Goal: Task Accomplishment & Management: Manage account settings

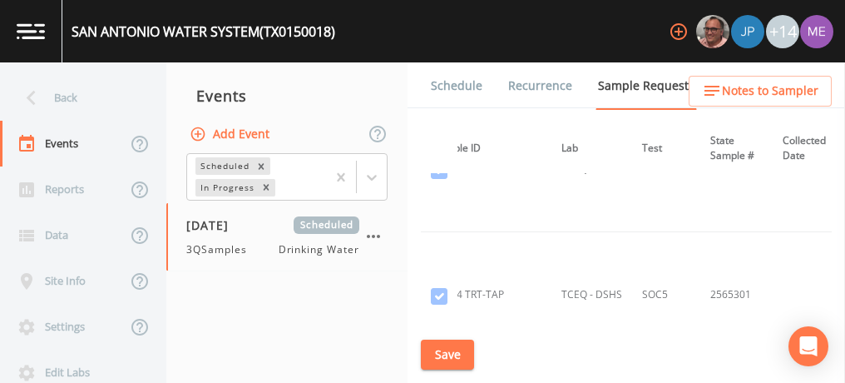
scroll to position [50479, 168]
drag, startPoint x: 519, startPoint y: 172, endPoint x: 542, endPoint y: 9, distance: 164.7
drag, startPoint x: 542, startPoint y: 9, endPoint x: 515, endPoint y: 213, distance: 205.6
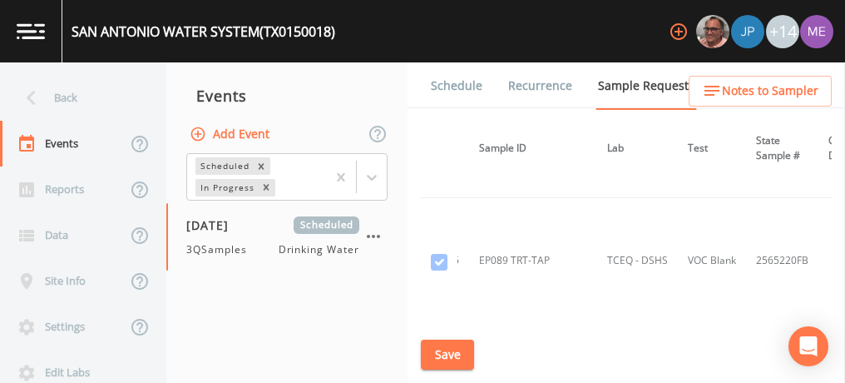
scroll to position [55150, 122]
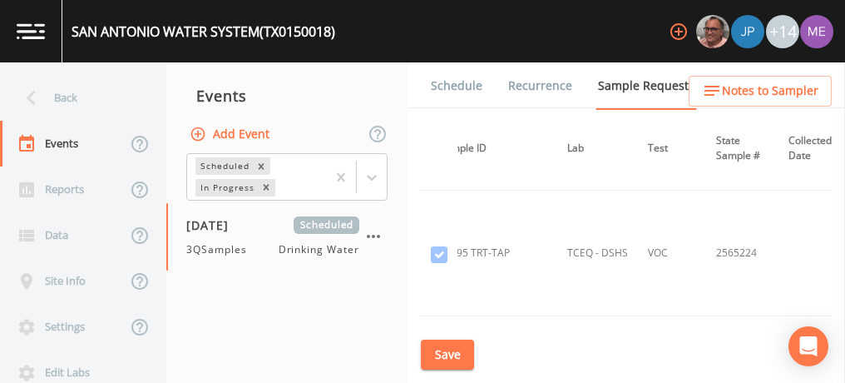
scroll to position [57421, 170]
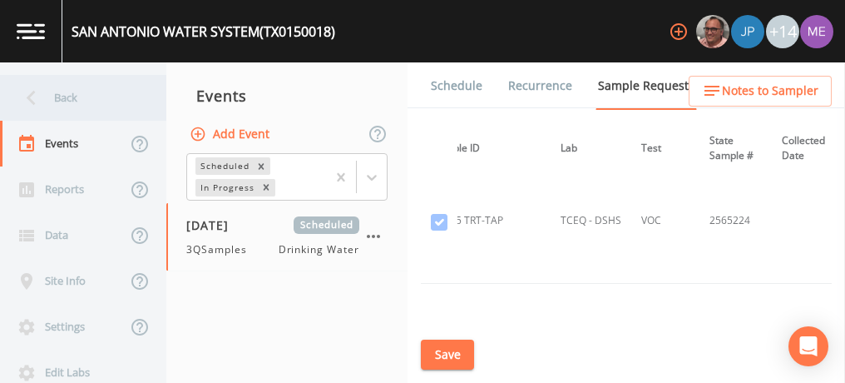
click at [72, 101] on div "Back" at bounding box center [75, 98] width 150 height 46
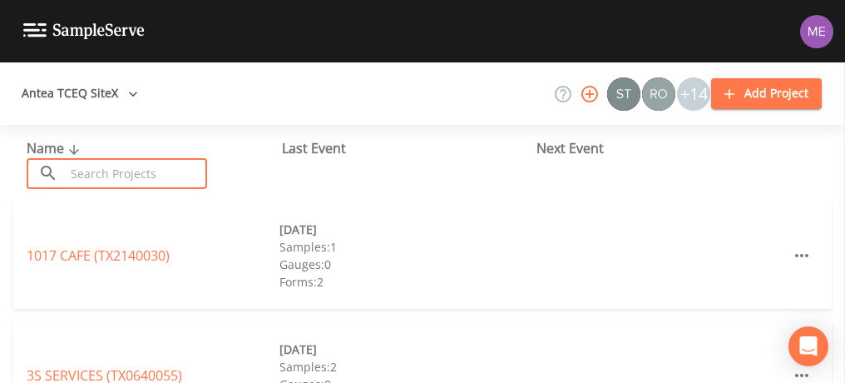
click at [98, 169] on input "text" at bounding box center [136, 173] width 142 height 31
type input "llano grande"
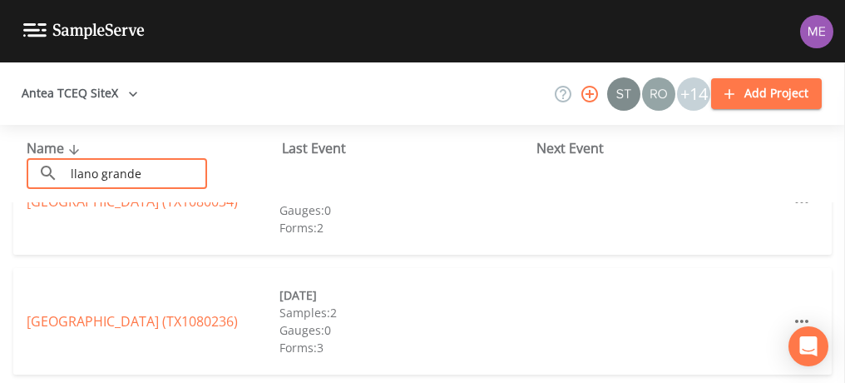
scroll to position [58, 0]
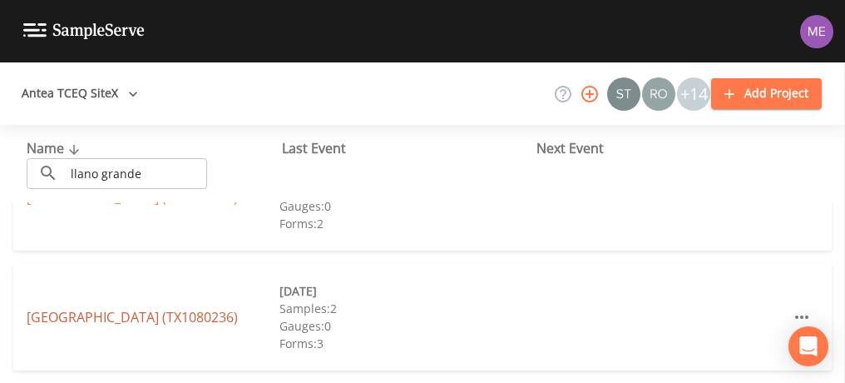
click at [153, 308] on link "[GEOGRAPHIC_DATA] (TX1080236)" at bounding box center [132, 317] width 211 height 18
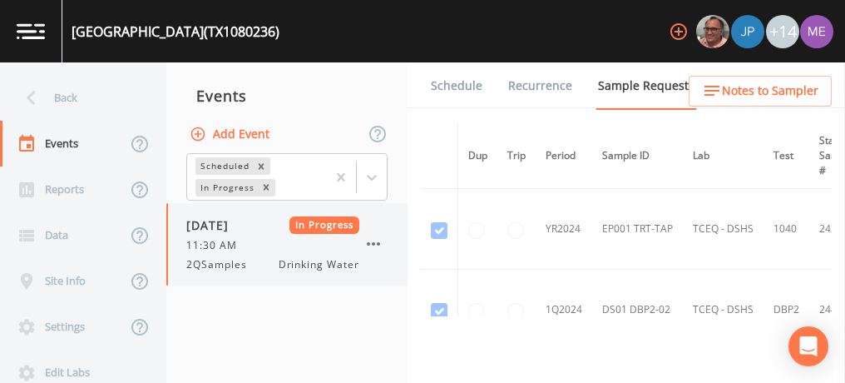
click at [375, 249] on icon "button" at bounding box center [373, 244] width 20 height 20
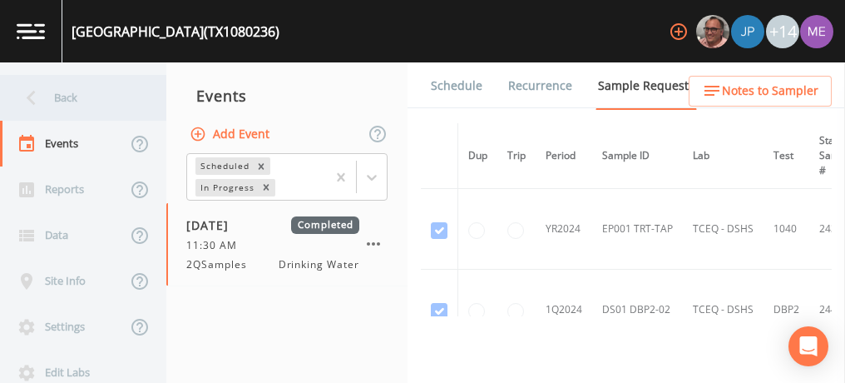
click at [61, 100] on div "Back" at bounding box center [75, 98] width 150 height 46
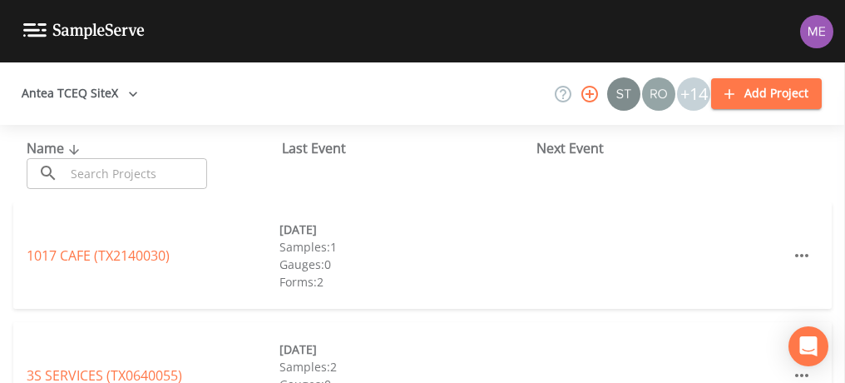
click at [112, 176] on input "text" at bounding box center [136, 173] width 142 height 31
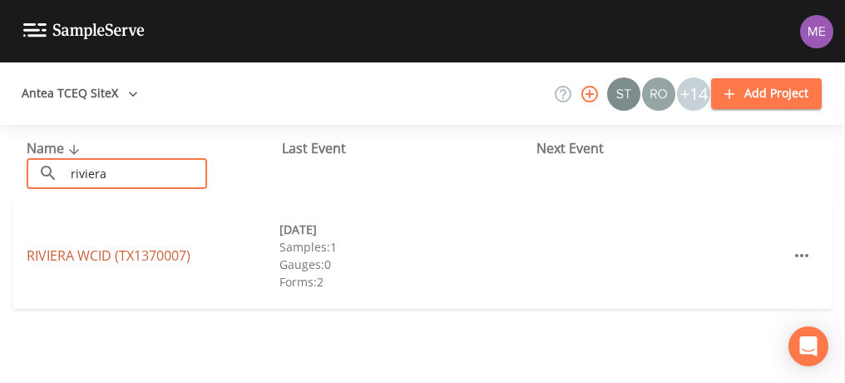
type input "riviera"
click at [123, 255] on link "RIVIERA WCID (TX1370007)" at bounding box center [109, 255] width 164 height 18
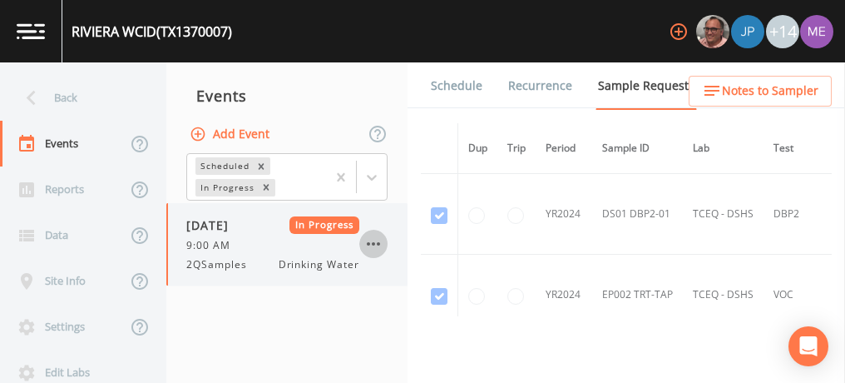
click at [377, 248] on icon "button" at bounding box center [373, 244] width 20 height 20
click at [435, 89] on link "Schedule" at bounding box center [456, 85] width 57 height 47
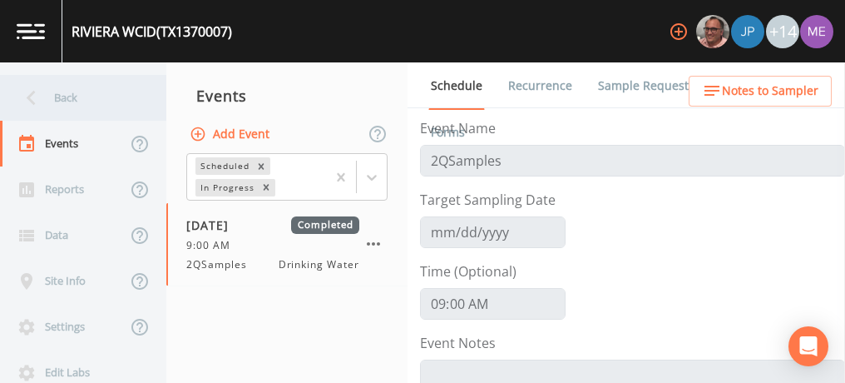
click at [57, 100] on div "Back" at bounding box center [75, 98] width 150 height 46
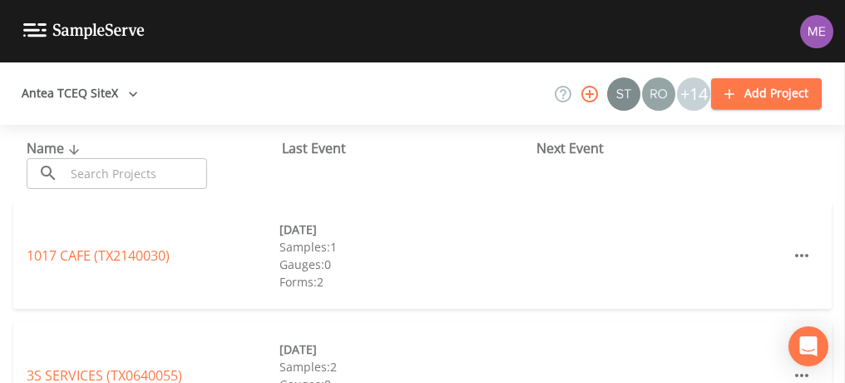
click at [105, 167] on input "text" at bounding box center [136, 173] width 142 height 31
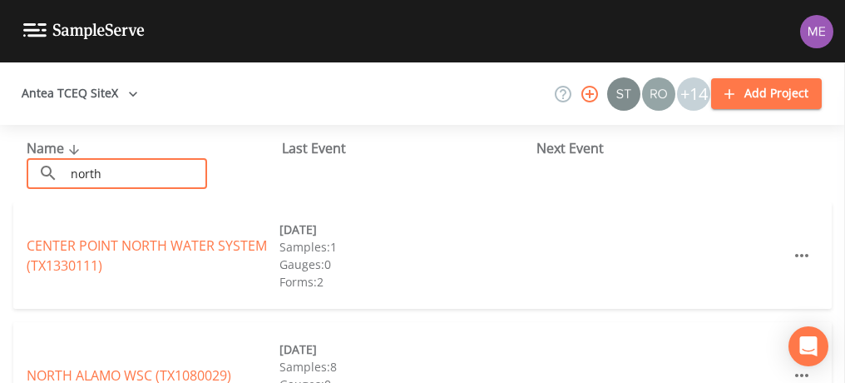
type input "[GEOGRAPHIC_DATA]"
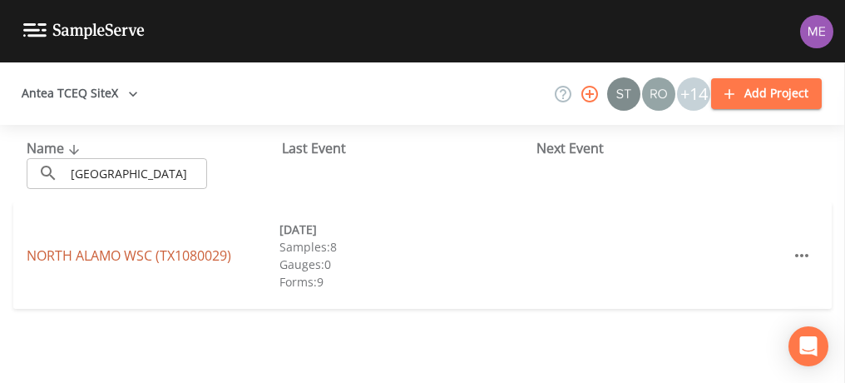
click at [140, 257] on link "[GEOGRAPHIC_DATA] (TX1080029)" at bounding box center [129, 255] width 205 height 18
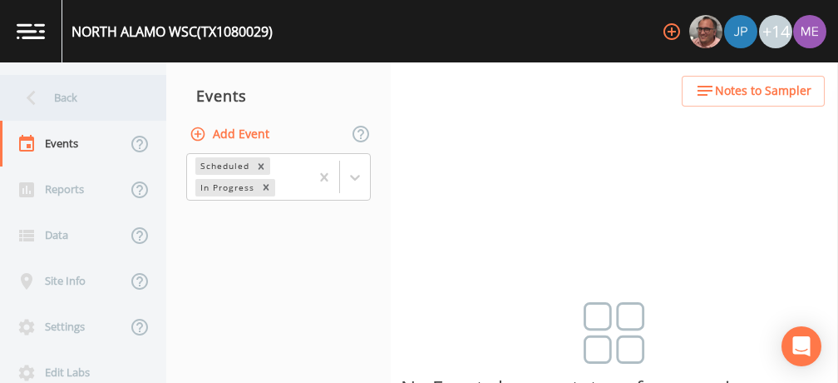
click at [59, 94] on div "Back" at bounding box center [75, 98] width 150 height 46
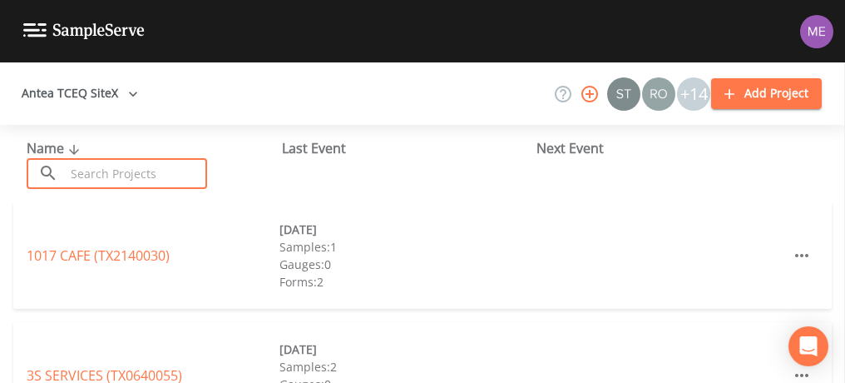
click at [111, 175] on input "text" at bounding box center [136, 173] width 142 height 31
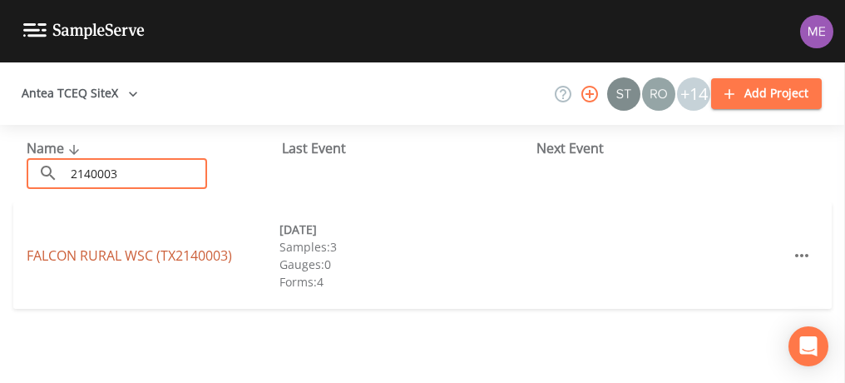
type input "2140003"
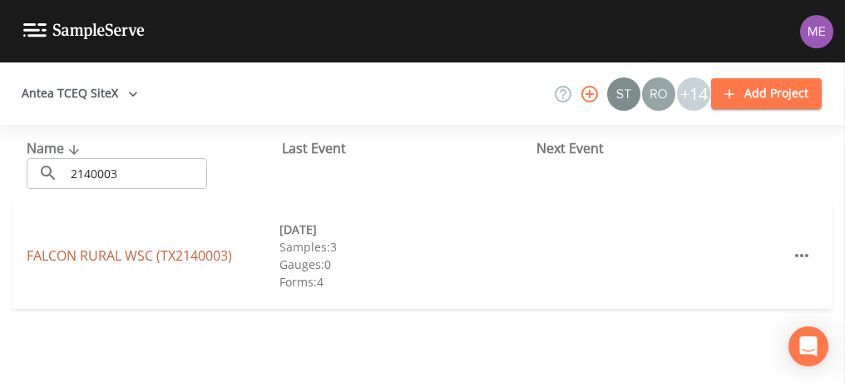
click at [139, 254] on link "FALCON RURAL WSC (TX2140003)" at bounding box center [129, 255] width 205 height 18
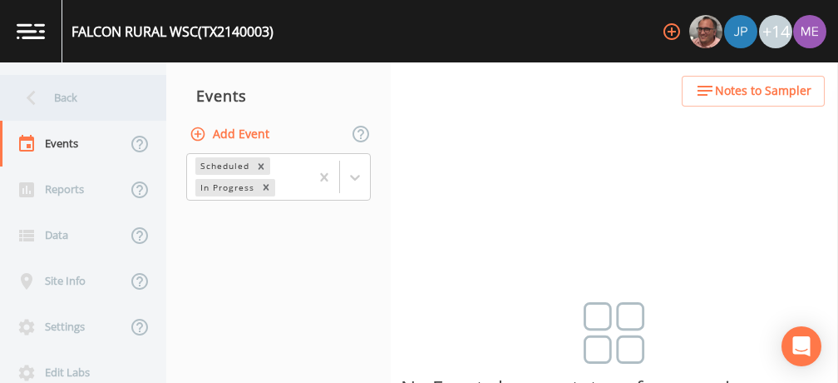
click at [70, 96] on div "Back" at bounding box center [75, 98] width 150 height 46
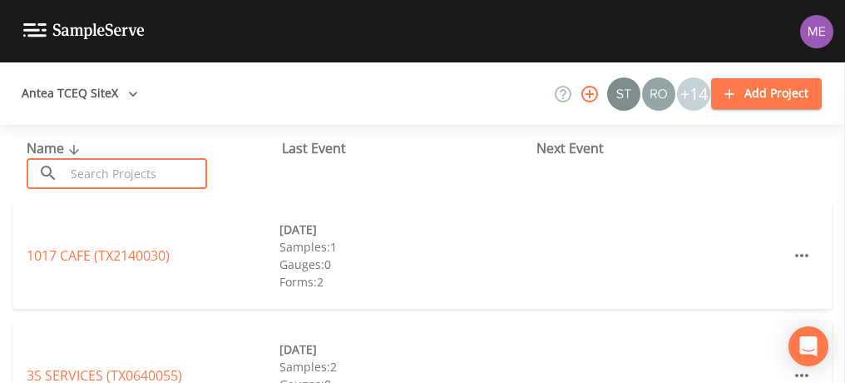
click at [116, 165] on input "text" at bounding box center [136, 173] width 142 height 31
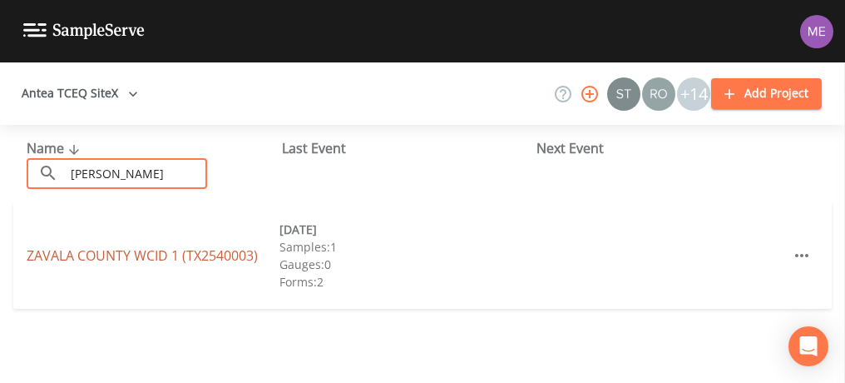
type input "[PERSON_NAME]"
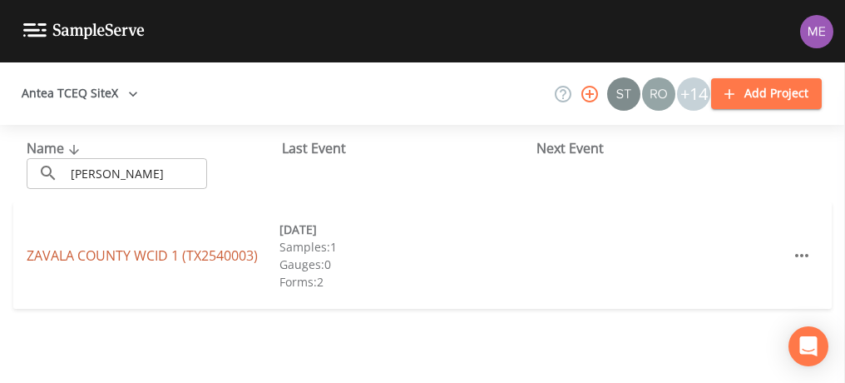
click at [138, 259] on link "ZAVALA COUNTY WCID 1 (TX2540003)" at bounding box center [142, 255] width 231 height 18
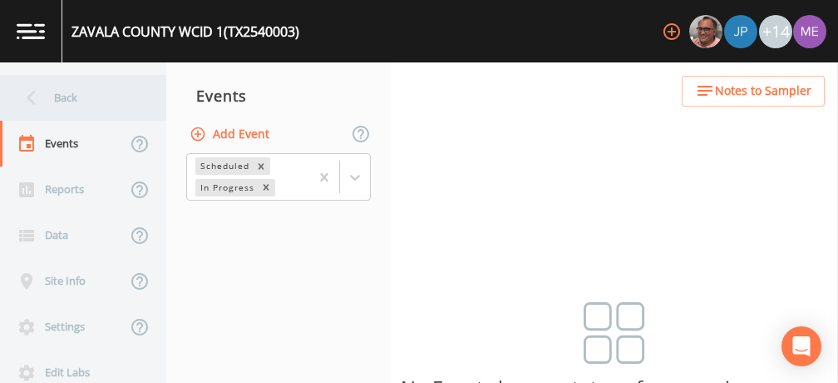
click at [60, 96] on div "Back" at bounding box center [75, 98] width 150 height 46
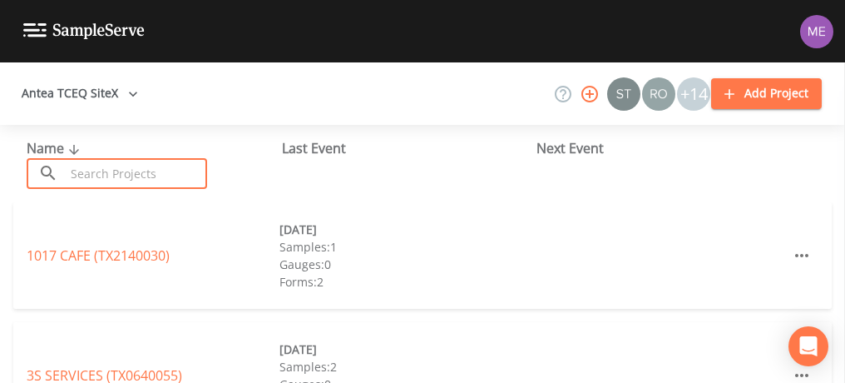
click at [106, 170] on input "text" at bounding box center [136, 173] width 142 height 31
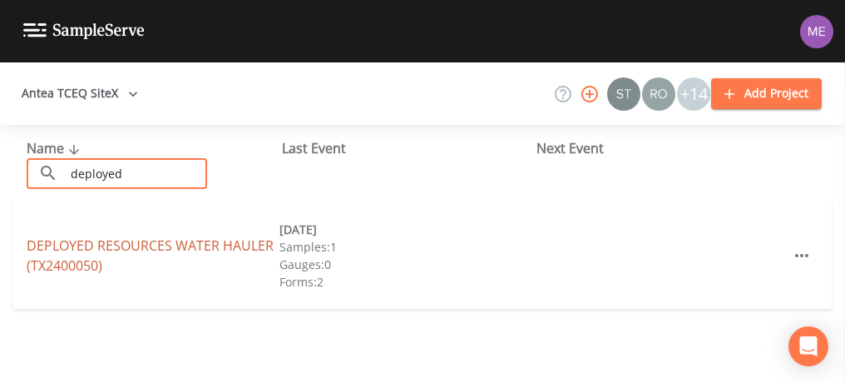
type input "deployed"
click at [77, 244] on link "DEPLOYED RESOURCES WATER HAULER (TX2400050)" at bounding box center [150, 255] width 247 height 38
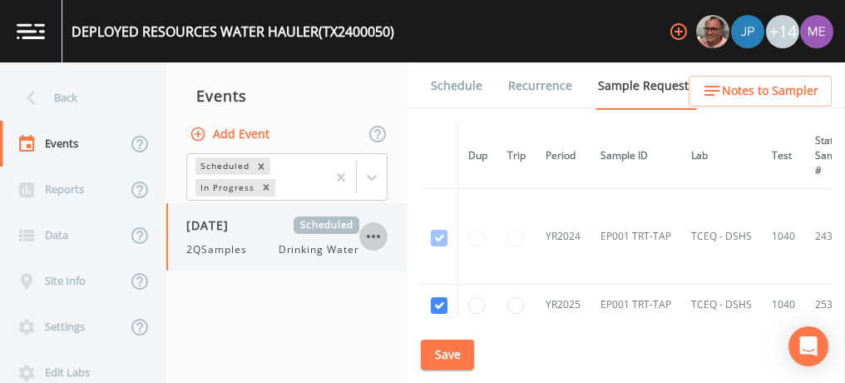
click at [373, 240] on icon "button" at bounding box center [373, 236] width 20 height 20
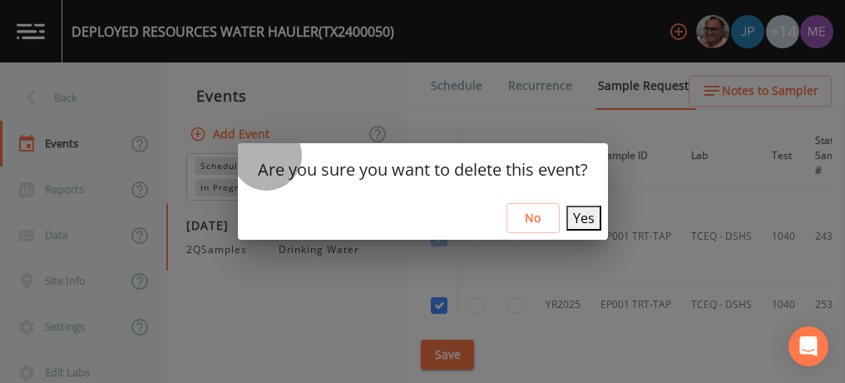
click at [579, 215] on button "Yes" at bounding box center [583, 217] width 35 height 25
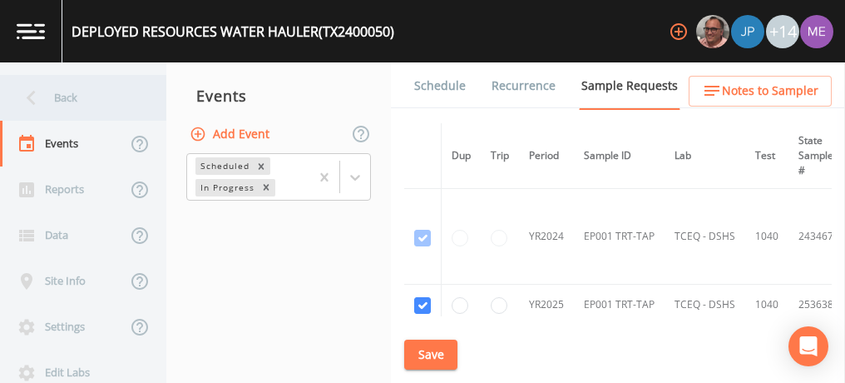
click at [57, 100] on div "Back" at bounding box center [75, 98] width 150 height 46
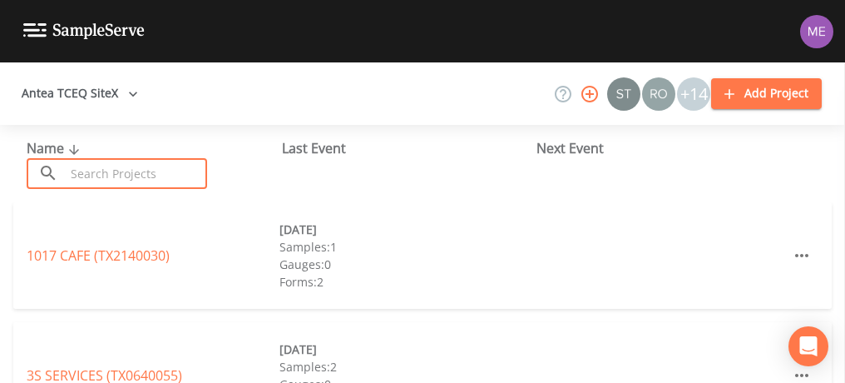
click at [97, 181] on input "text" at bounding box center [136, 173] width 142 height 31
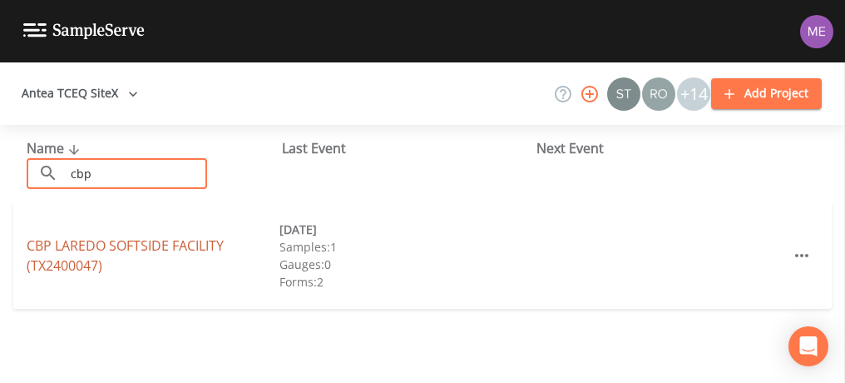
type input "cbp"
click at [135, 246] on link "CBP LAREDO SOFTSIDE FACILITY (TX2400047)" at bounding box center [125, 255] width 197 height 38
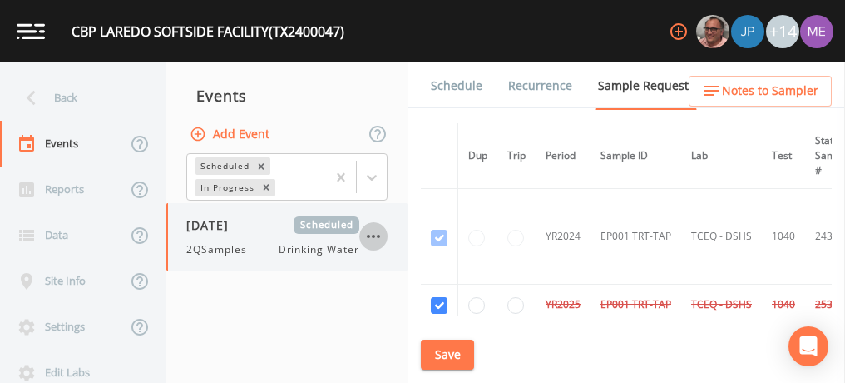
click at [380, 236] on icon "button" at bounding box center [373, 236] width 20 height 20
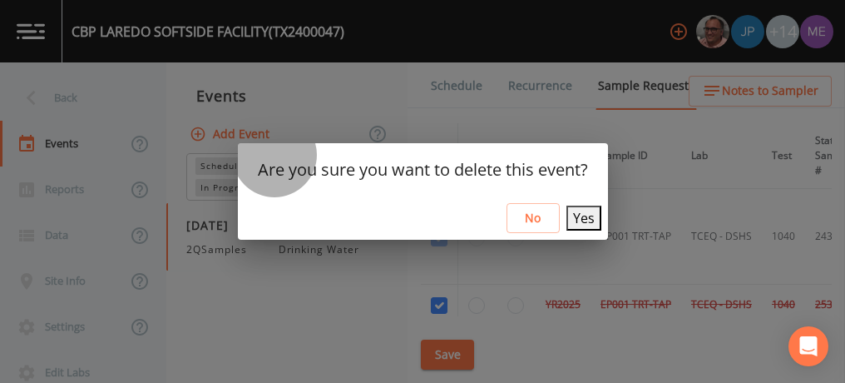
click at [586, 215] on button "Yes" at bounding box center [583, 217] width 35 height 25
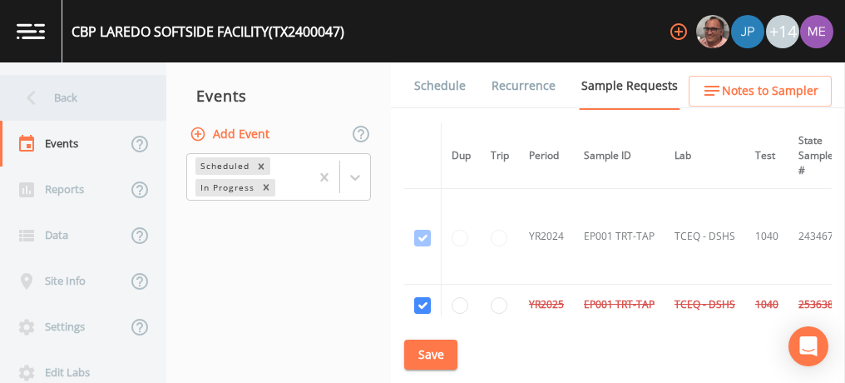
click at [52, 94] on div "Back" at bounding box center [75, 98] width 150 height 46
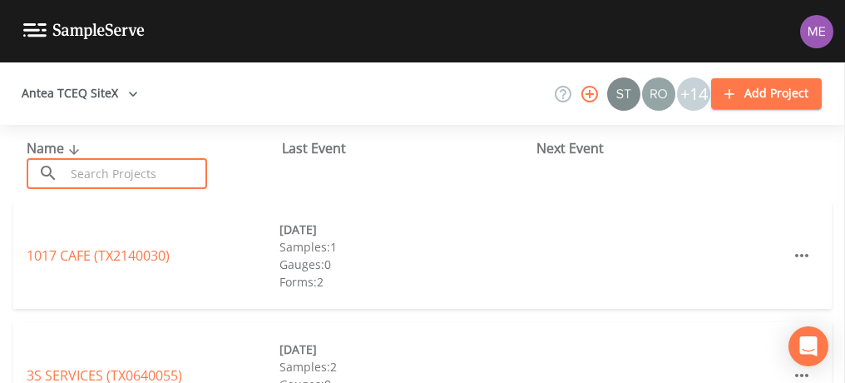
click at [101, 176] on input "text" at bounding box center [136, 173] width 142 height 31
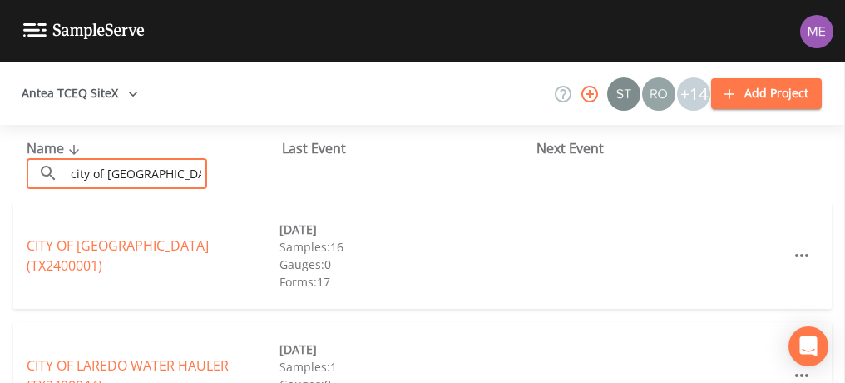
type input "City of [GEOGRAPHIC_DATA]"
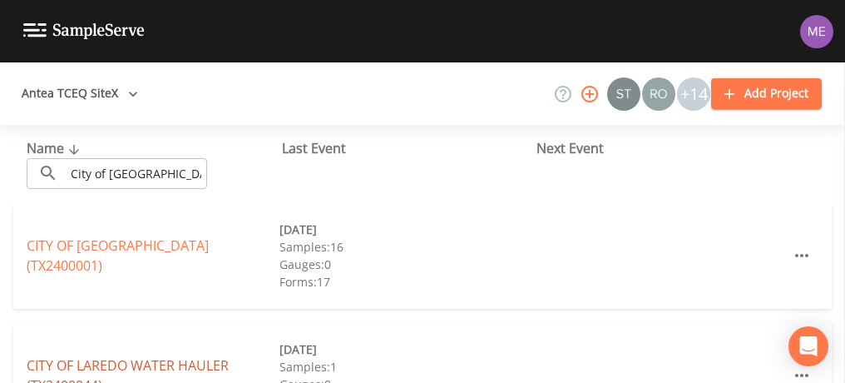
click at [194, 361] on link "CITY OF LAREDO WATER HAULER (TX2400044)" at bounding box center [128, 375] width 202 height 38
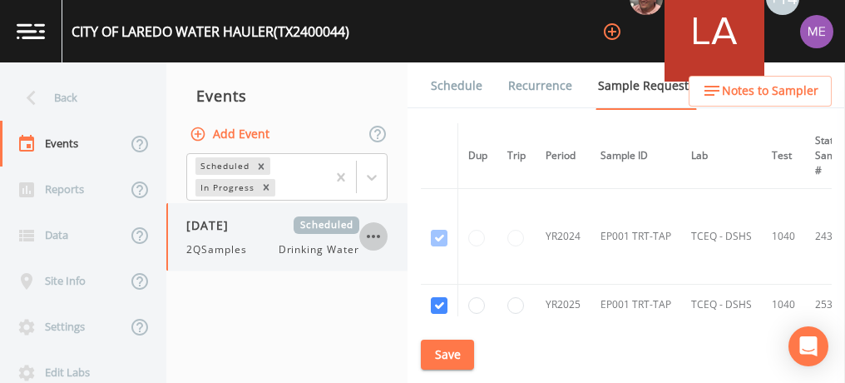
click at [373, 232] on icon "button" at bounding box center [373, 236] width 20 height 20
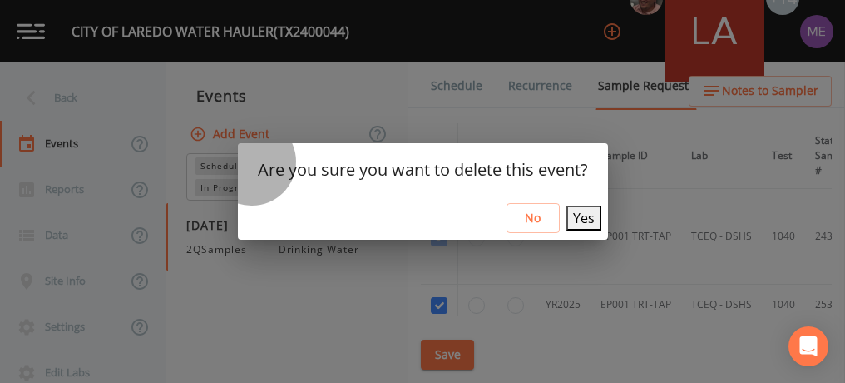
click at [566, 221] on button "Yes" at bounding box center [583, 217] width 35 height 25
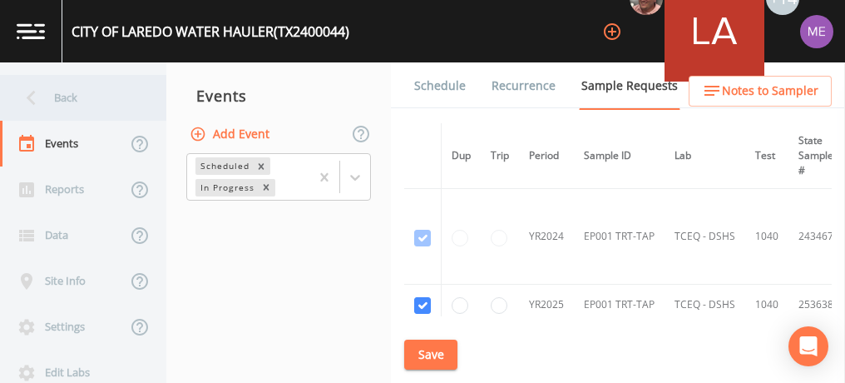
click at [66, 93] on div "Back" at bounding box center [75, 98] width 150 height 46
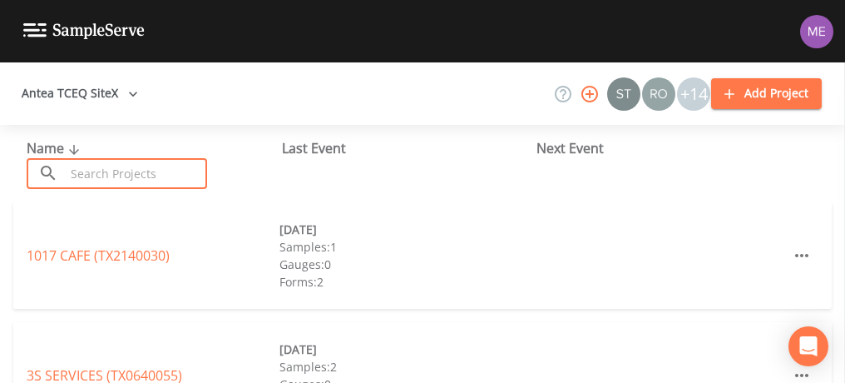
click at [91, 170] on input "text" at bounding box center [136, 173] width 142 height 31
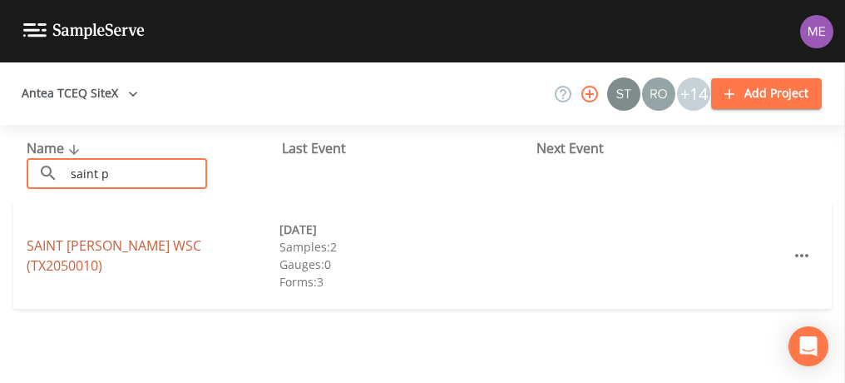
type input "saint p"
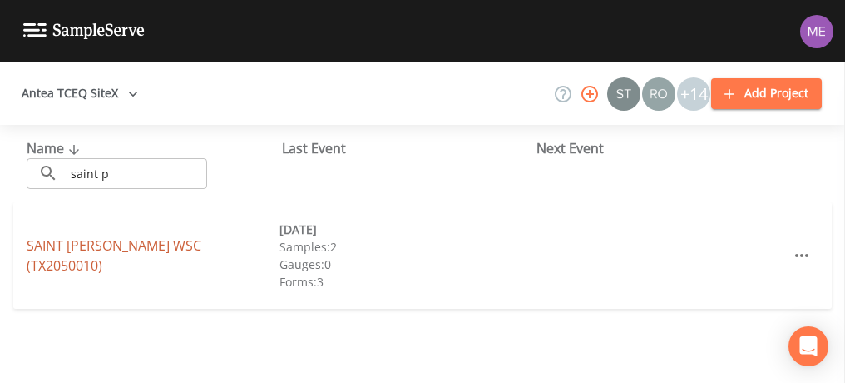
click at [120, 253] on link "[GEOGRAPHIC_DATA][PERSON_NAME] (TX2050010)" at bounding box center [114, 255] width 175 height 38
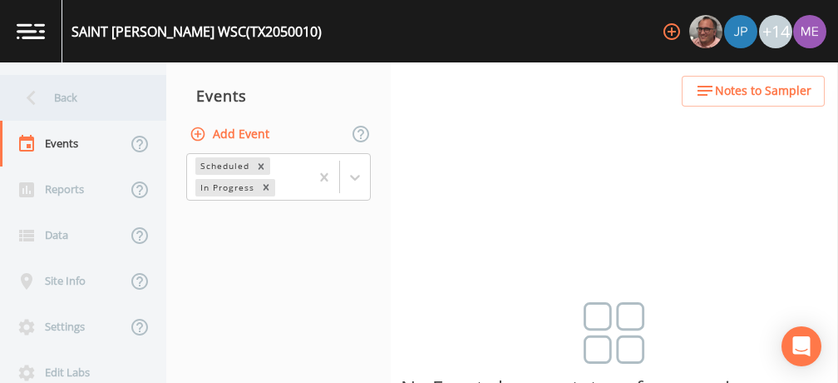
click at [62, 96] on div "Back" at bounding box center [75, 98] width 150 height 46
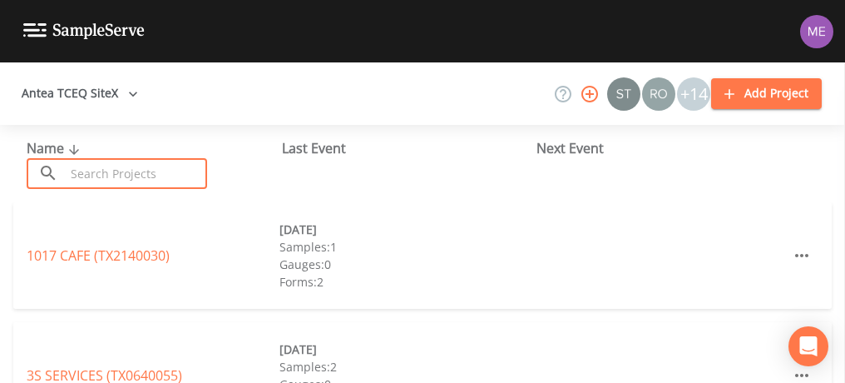
click at [114, 178] on input "text" at bounding box center [136, 173] width 142 height 31
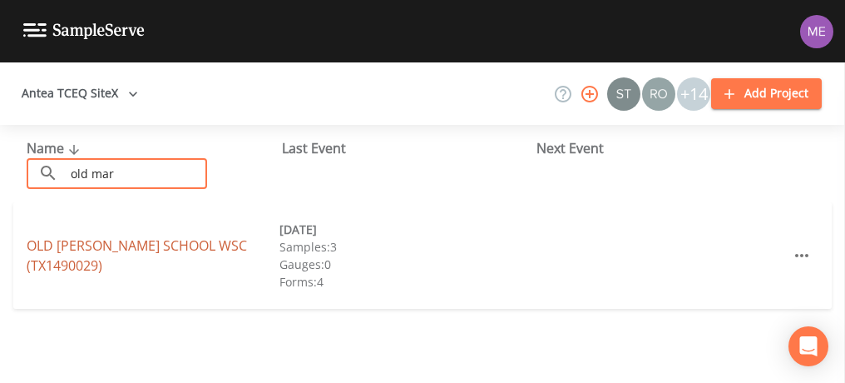
type input "old mar"
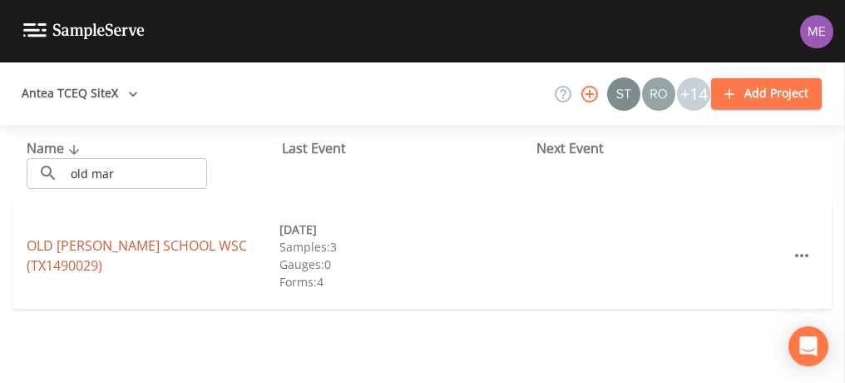
click at [141, 244] on link "[GEOGRAPHIC_DATA][PERSON_NAME] (TX1490029)" at bounding box center [137, 255] width 220 height 38
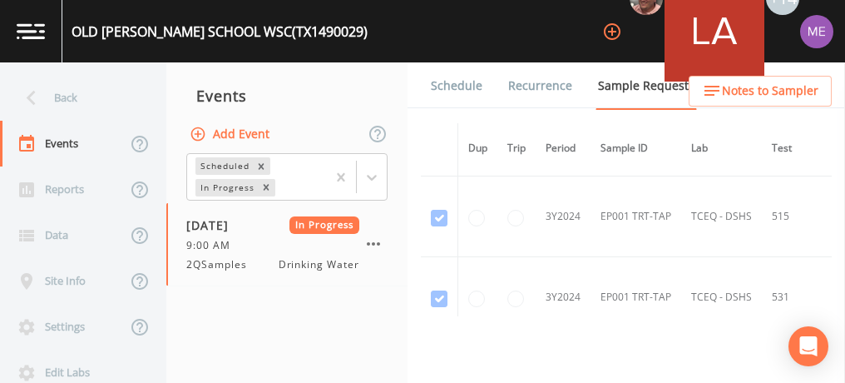
scroll to position [725, 0]
click at [378, 242] on icon "button" at bounding box center [373, 243] width 13 height 3
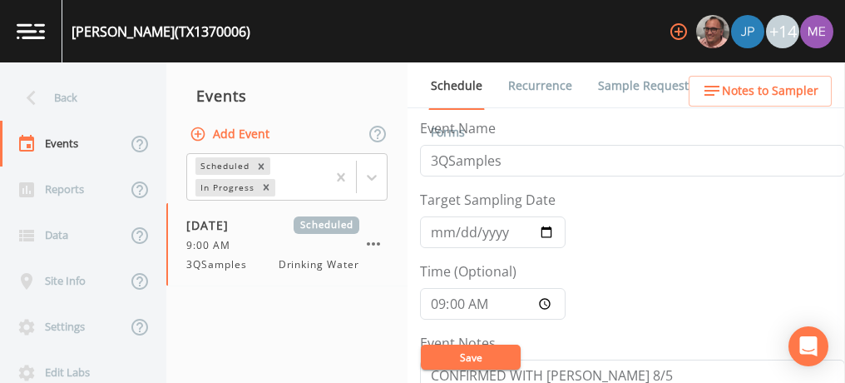
scroll to position [429, 0]
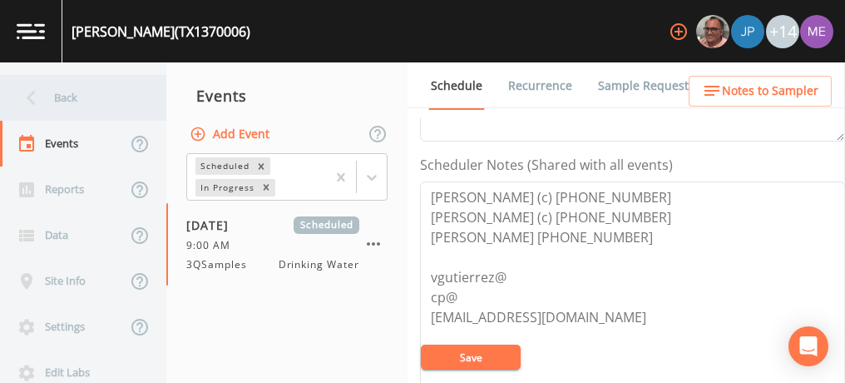
click at [60, 97] on div "Back" at bounding box center [75, 98] width 150 height 46
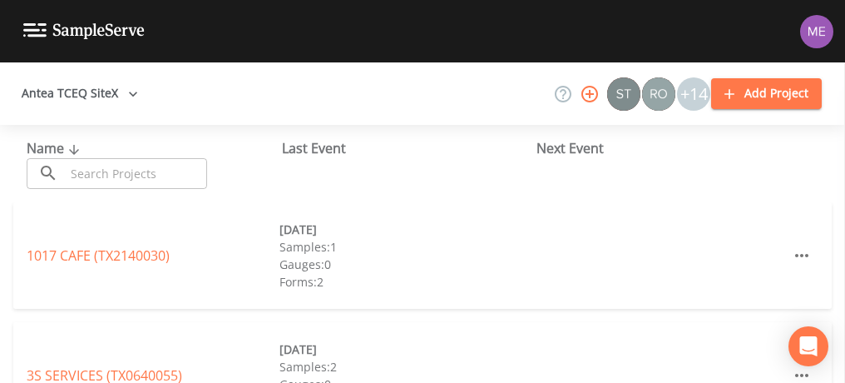
click at [112, 184] on input "text" at bounding box center [136, 173] width 142 height 31
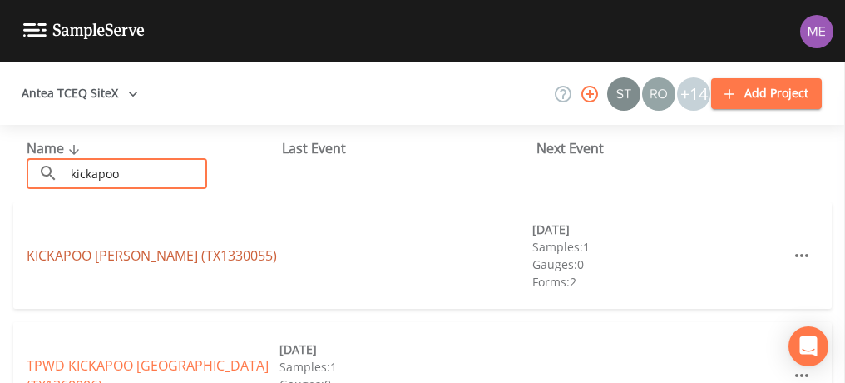
type input "kickapoo"
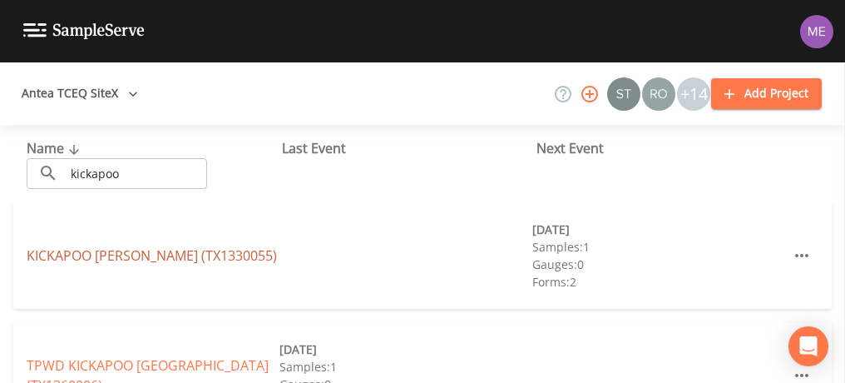
click at [157, 256] on link "KICKAPOO KAMP (TX1330055)" at bounding box center [152, 255] width 250 height 18
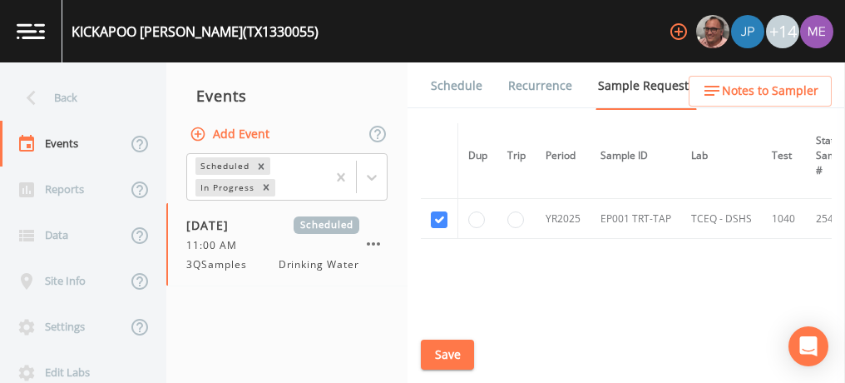
scroll to position [191, 0]
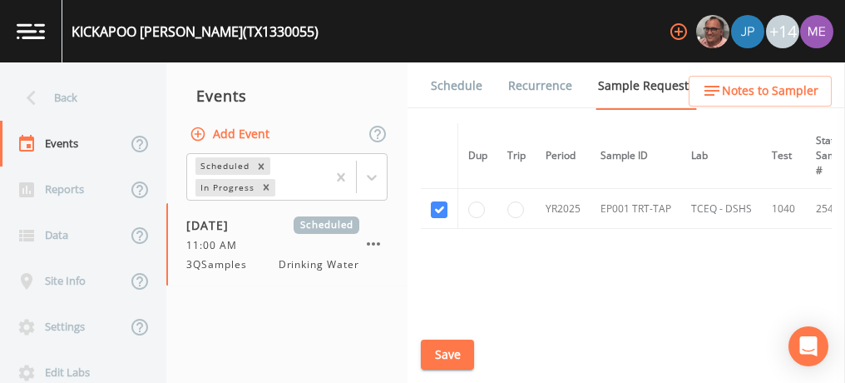
click at [442, 348] on button "Save" at bounding box center [447, 354] width 53 height 31
click at [462, 89] on link "Schedule" at bounding box center [456, 85] width 57 height 47
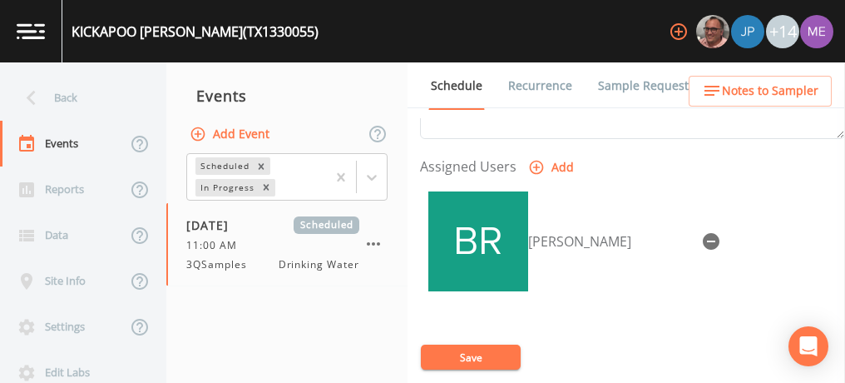
scroll to position [685, 0]
